Goal: Information Seeking & Learning: Learn about a topic

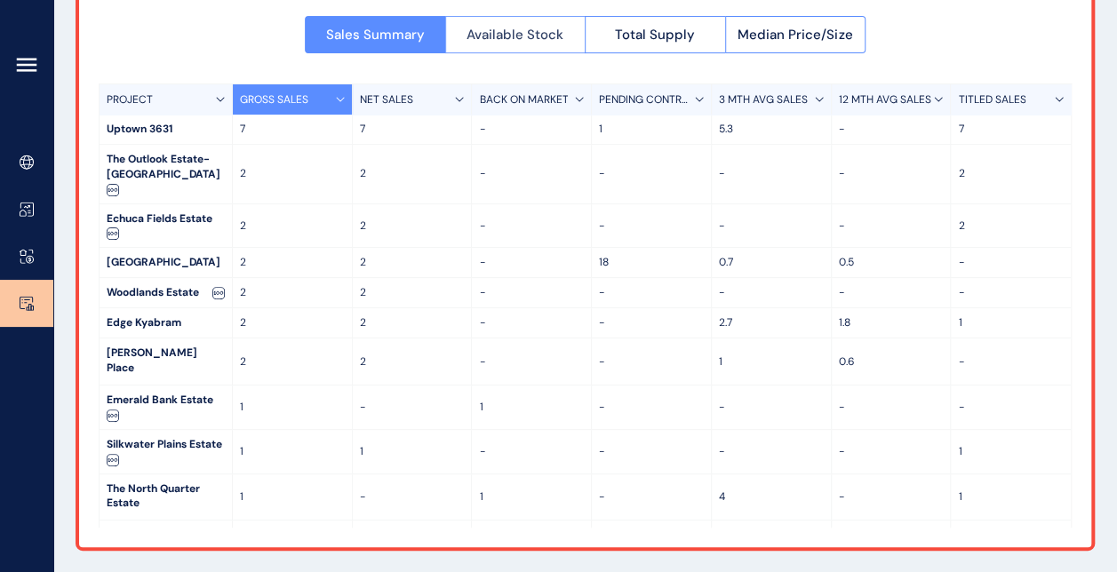
click at [519, 30] on span "Available Stock" at bounding box center [514, 35] width 97 height 18
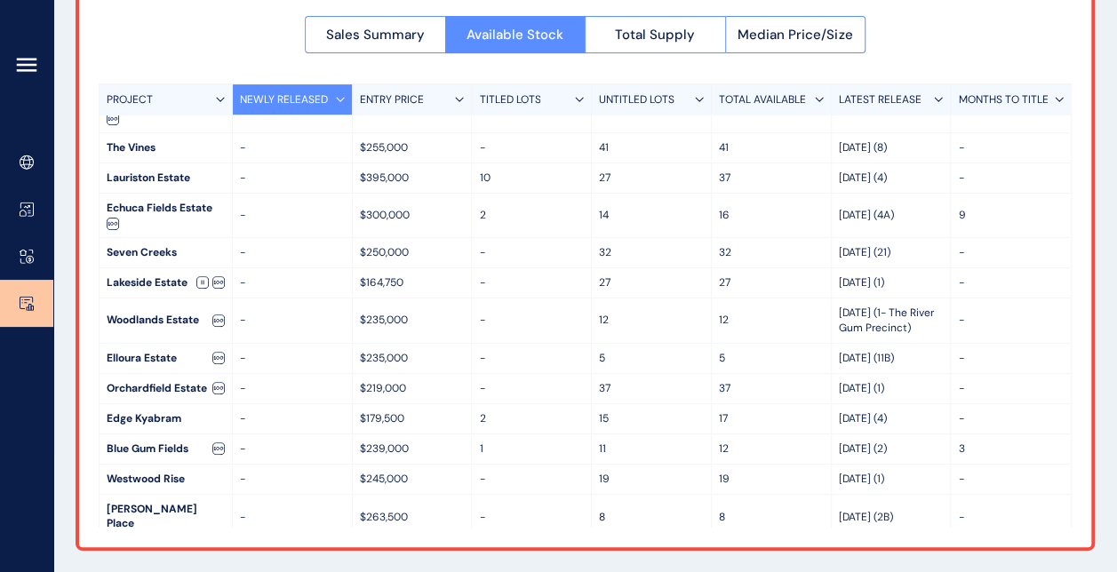
scroll to position [444, 0]
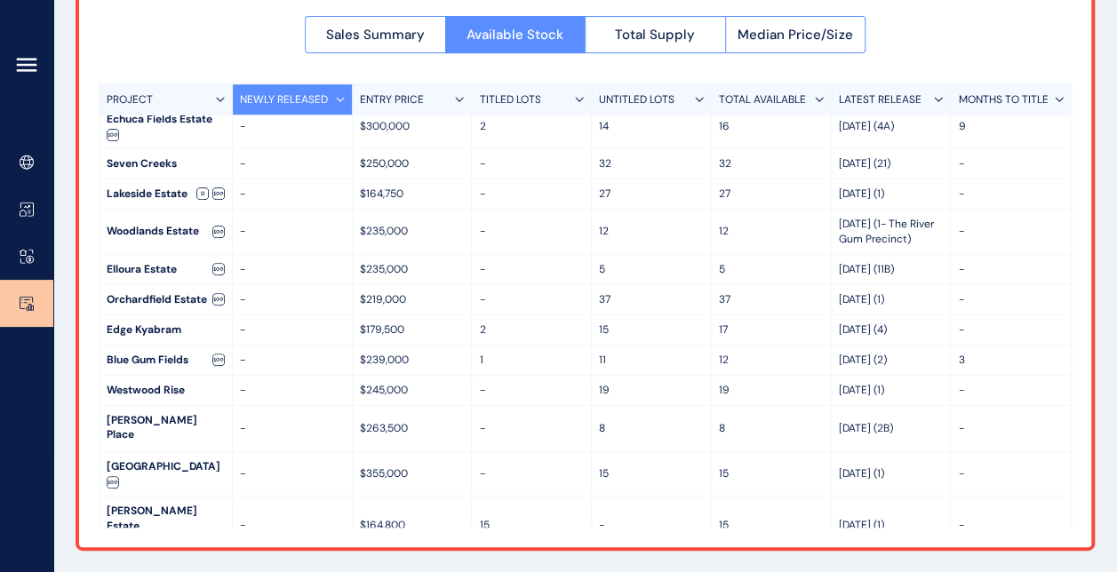
drag, startPoint x: 413, startPoint y: 226, endPoint x: 377, endPoint y: 233, distance: 37.1
click at [377, 233] on p "$235,000" at bounding box center [412, 231] width 105 height 15
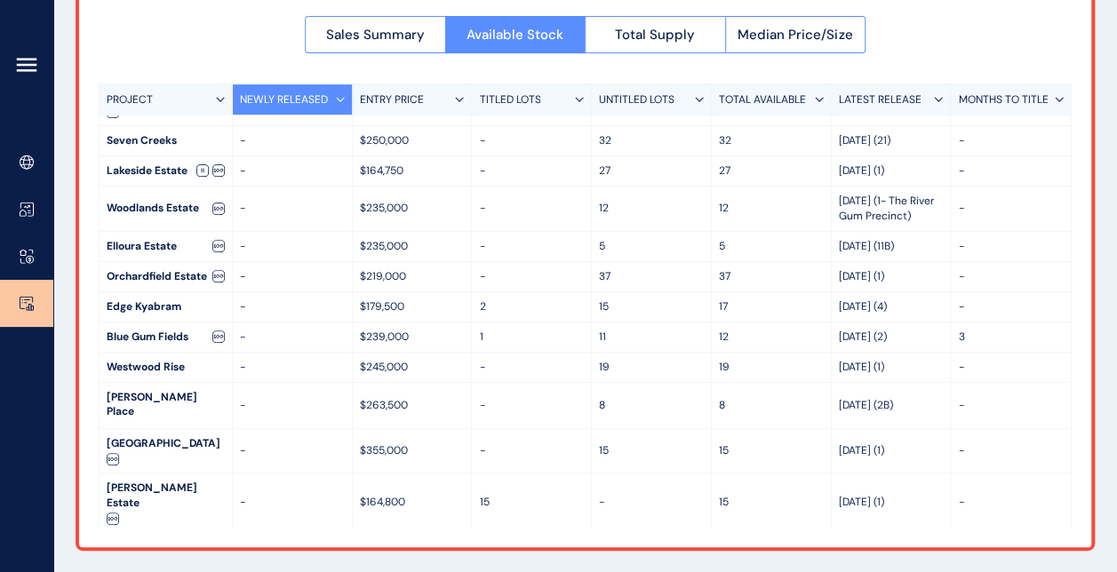
scroll to position [468, 0]
click at [627, 27] on span "Total Supply" at bounding box center [655, 35] width 80 height 18
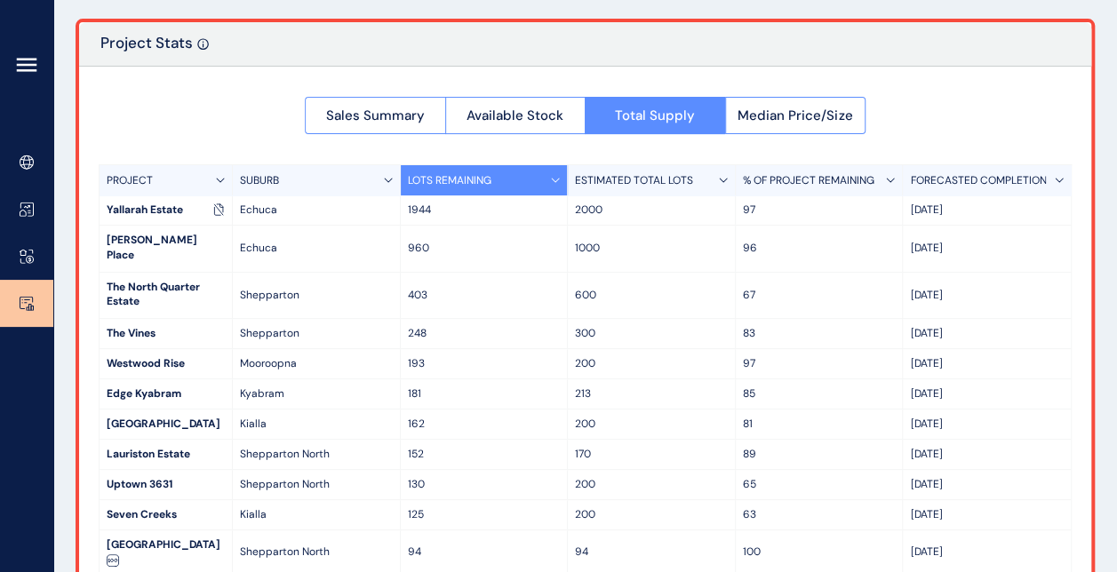
scroll to position [180, 0]
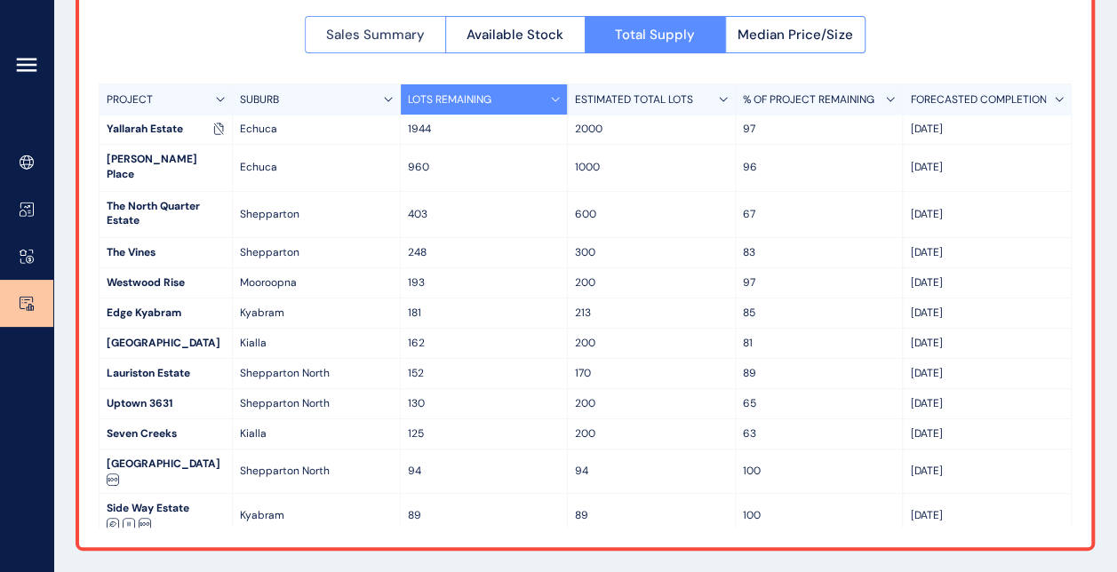
click at [387, 40] on span "Sales Summary" at bounding box center [375, 35] width 99 height 18
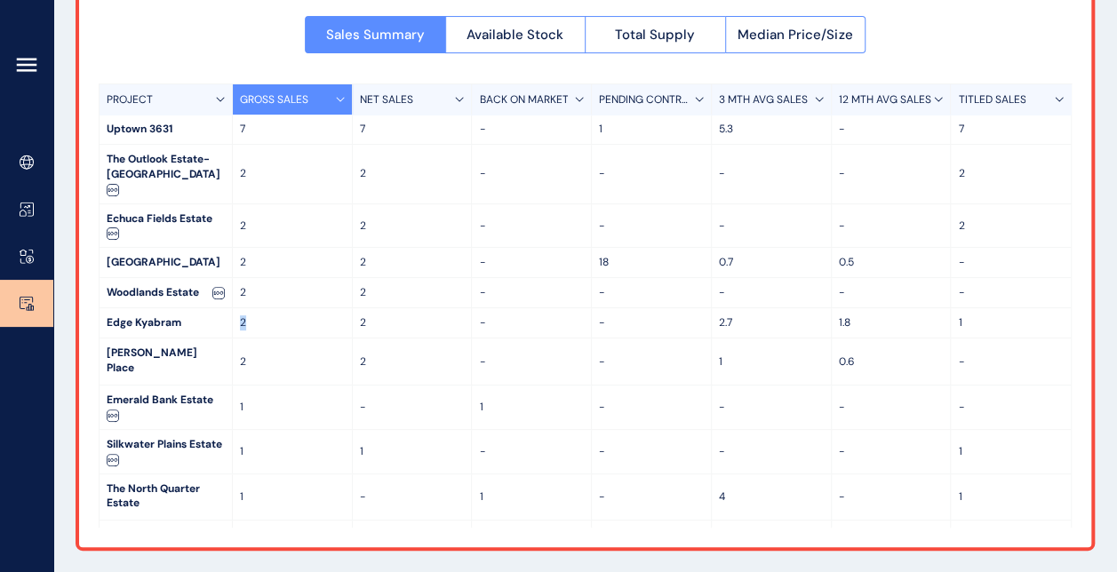
drag, startPoint x: 247, startPoint y: 321, endPoint x: 235, endPoint y: 318, distance: 12.7
click at [235, 318] on div "2" at bounding box center [293, 322] width 120 height 29
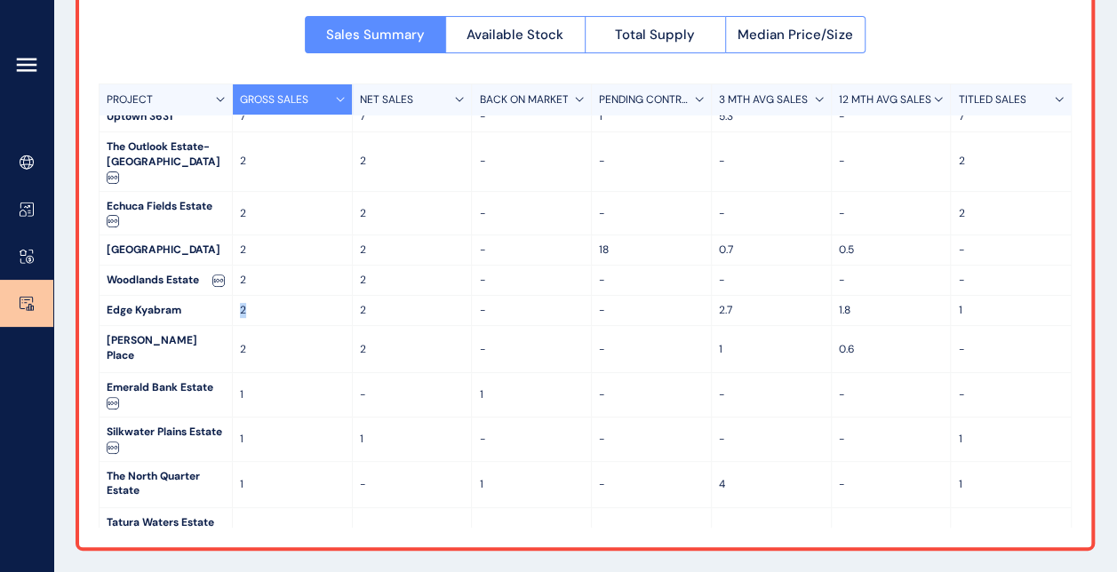
scroll to position [0, 0]
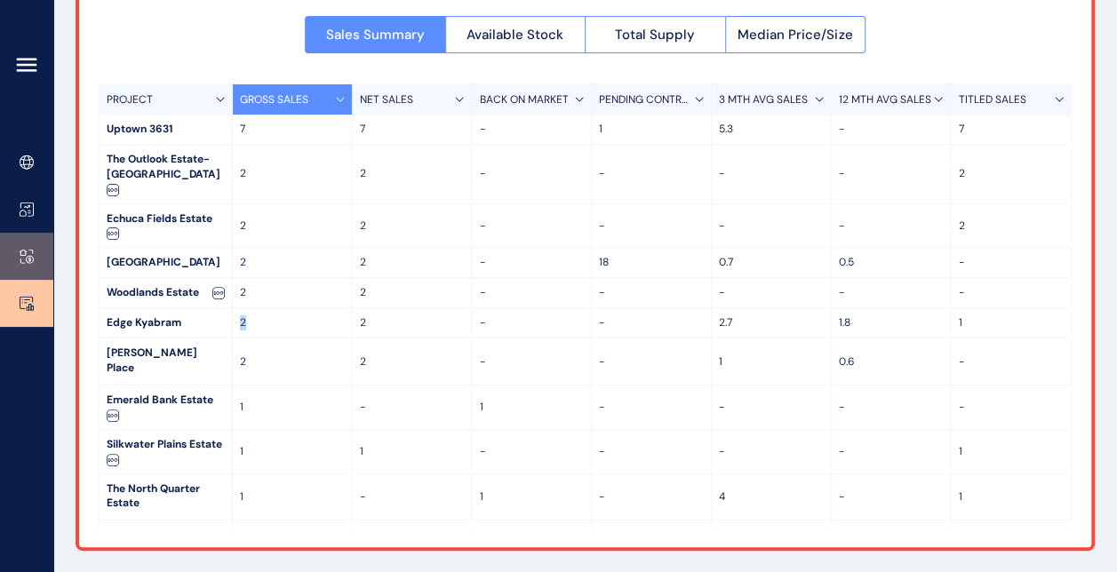
click at [41, 251] on link at bounding box center [26, 256] width 53 height 47
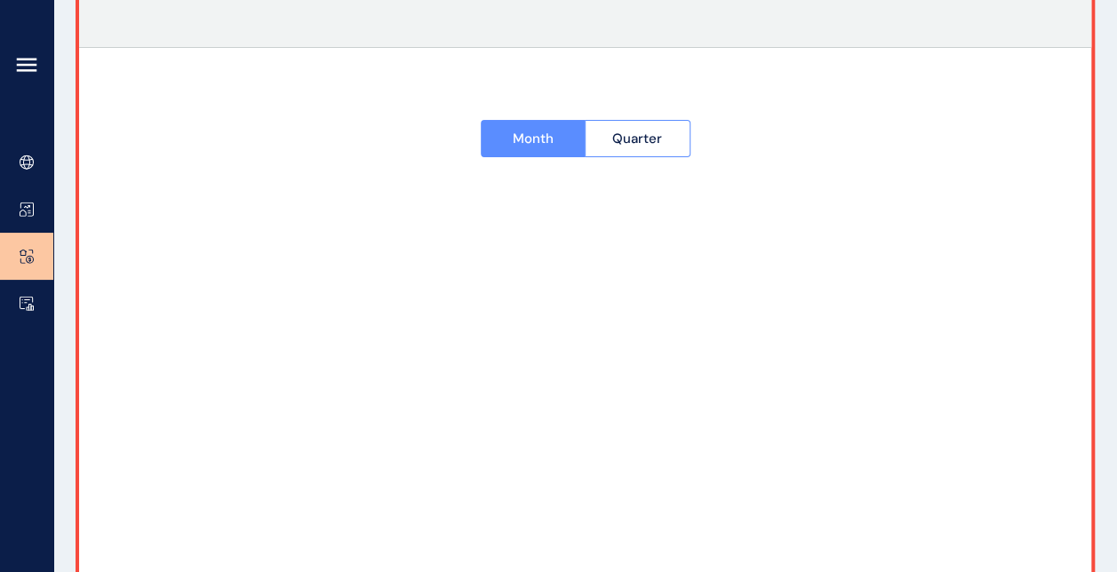
type input "**********"
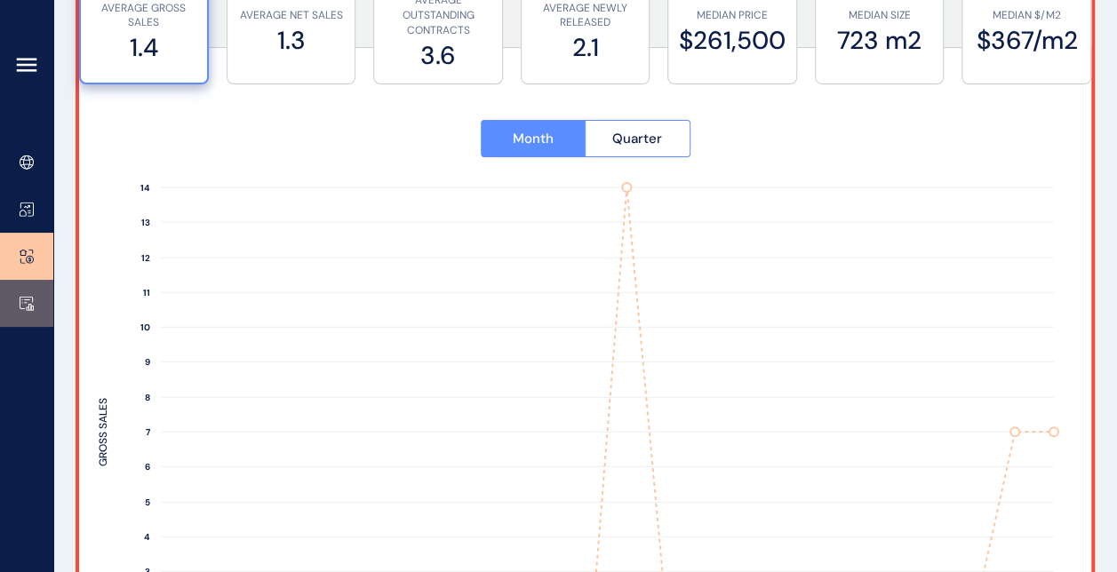
click at [16, 297] on link at bounding box center [26, 303] width 53 height 47
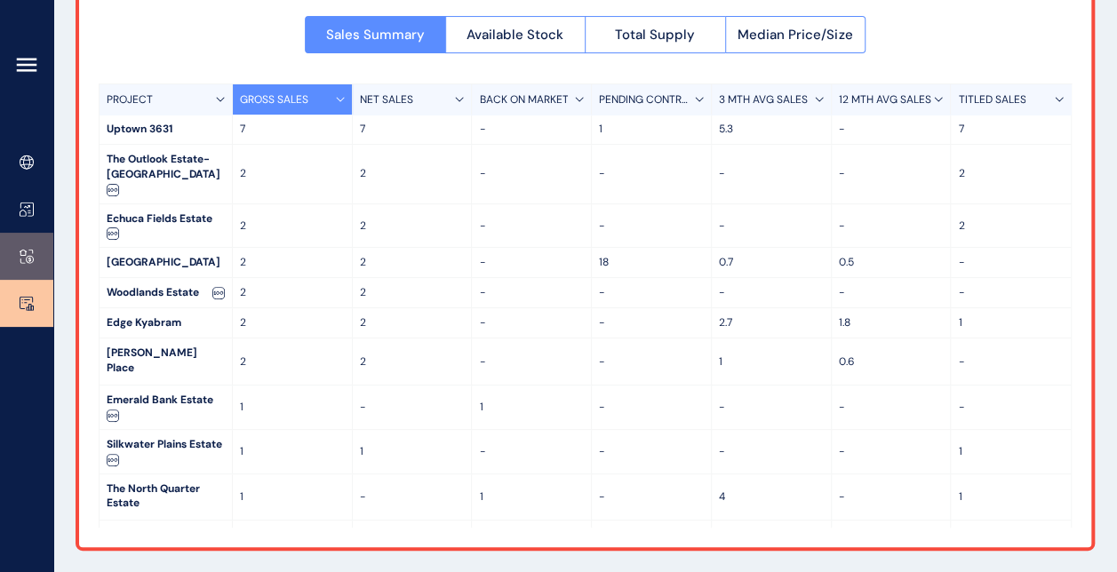
click at [41, 253] on link at bounding box center [26, 256] width 53 height 47
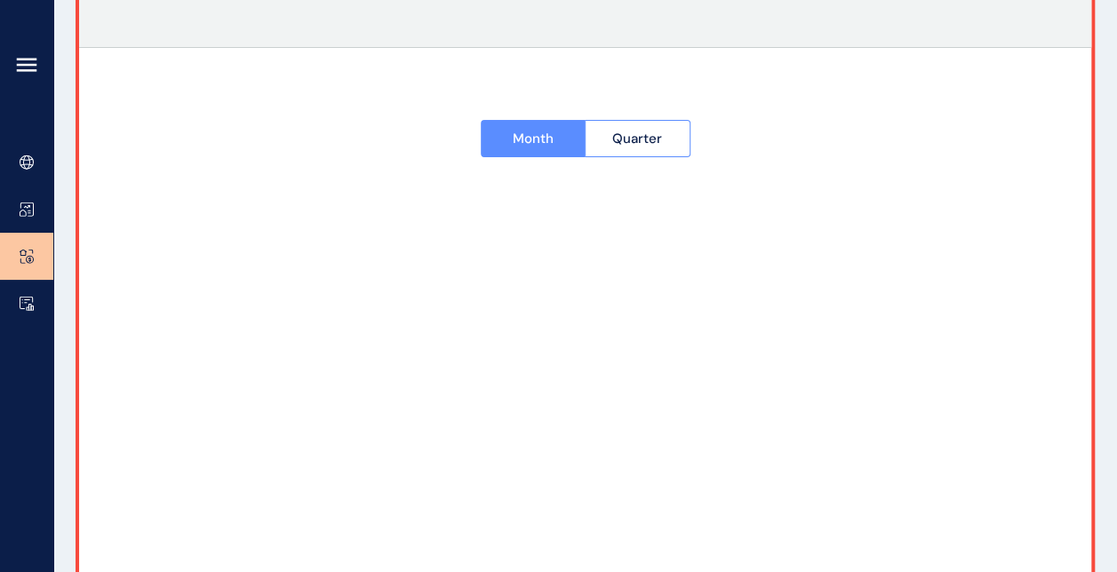
type input "**********"
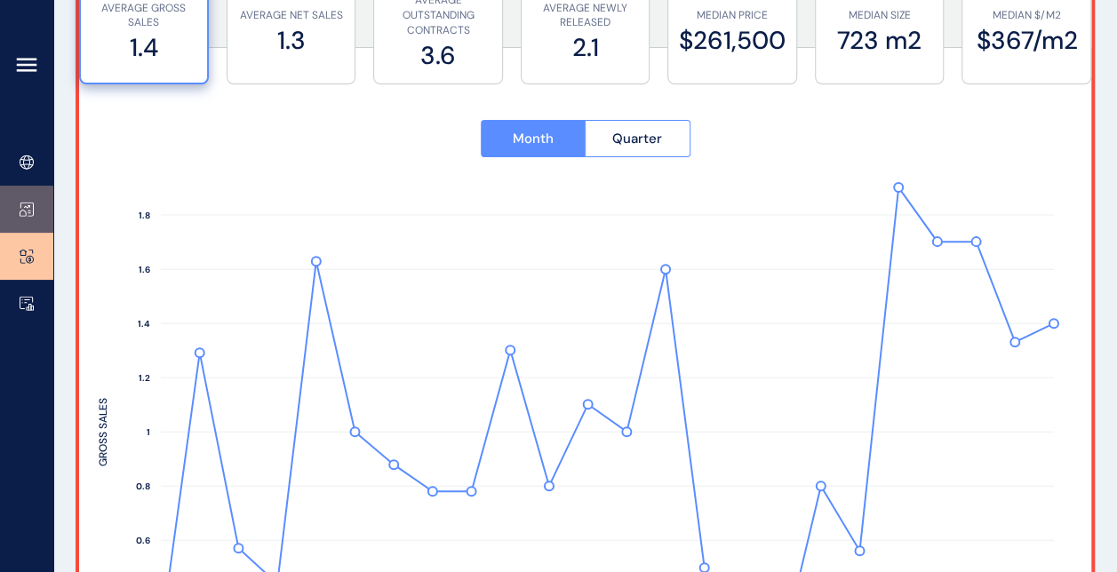
click at [34, 195] on link at bounding box center [26, 209] width 53 height 47
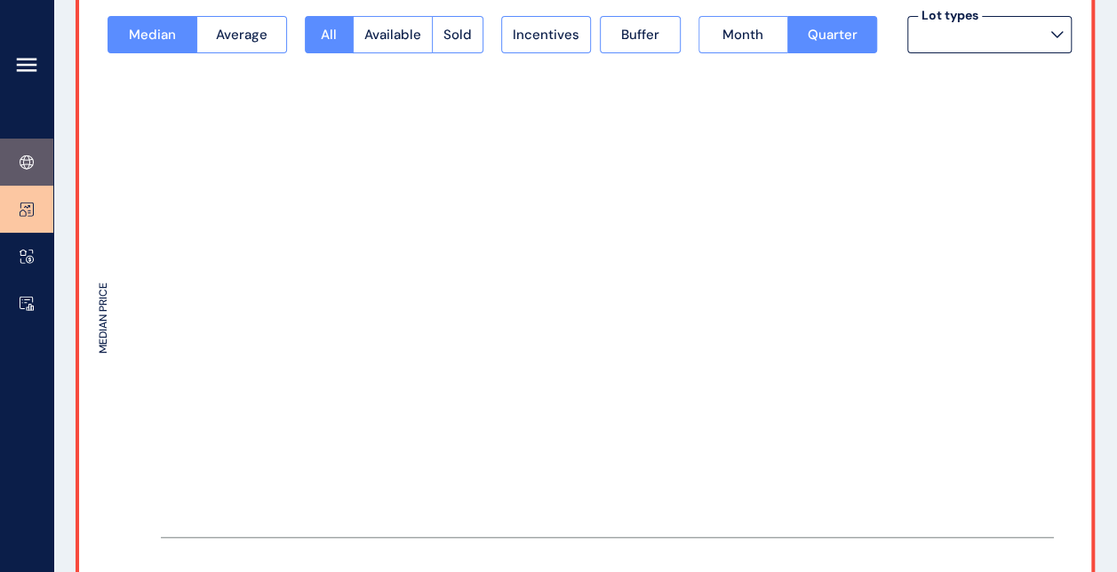
type input "*********"
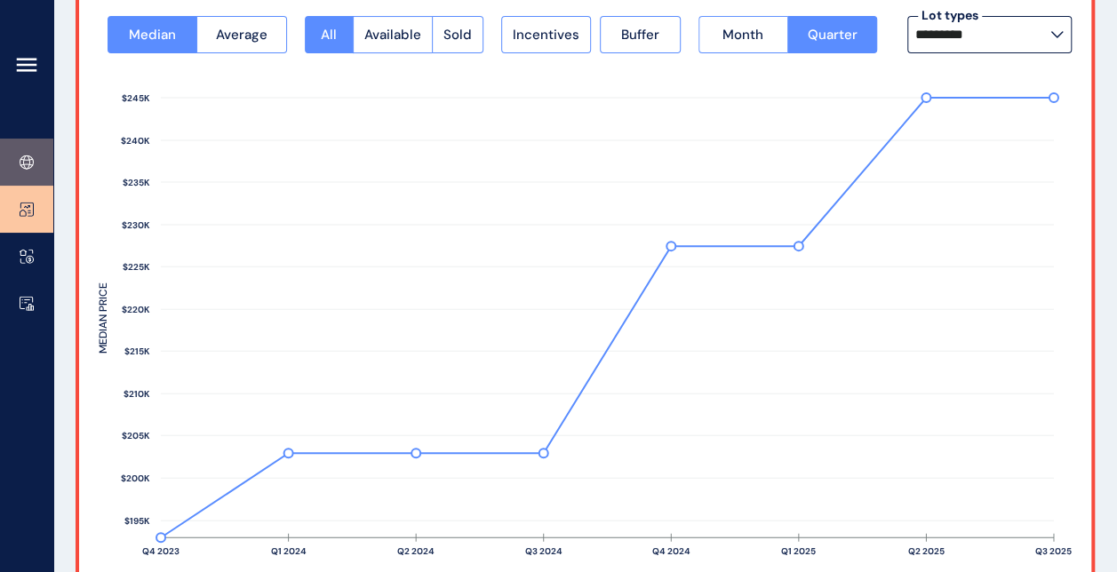
click at [35, 169] on link at bounding box center [26, 162] width 53 height 47
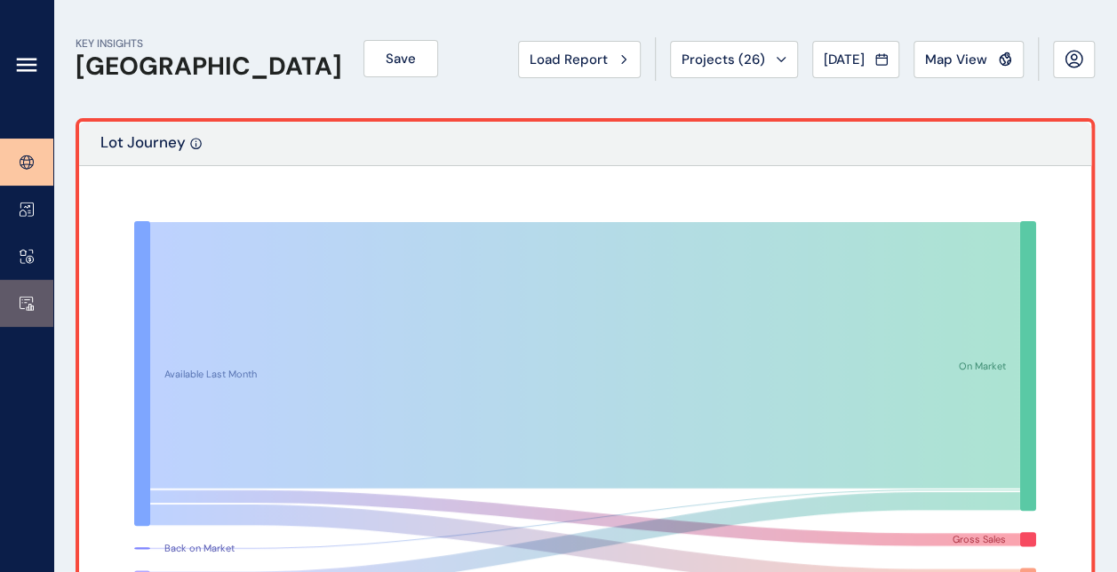
click at [19, 299] on link at bounding box center [26, 303] width 53 height 47
